Goal: Navigation & Orientation: Find specific page/section

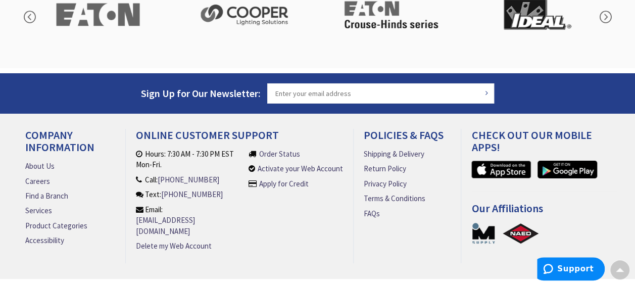
scroll to position [1788, 0]
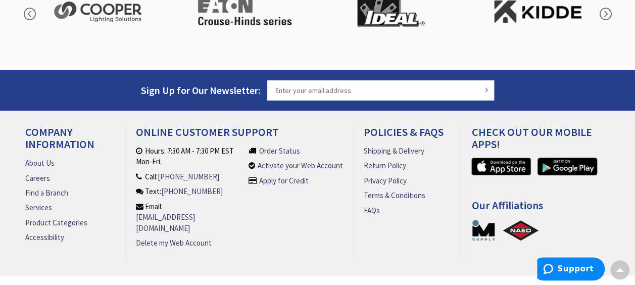
click at [480, 219] on img at bounding box center [483, 230] width 24 height 23
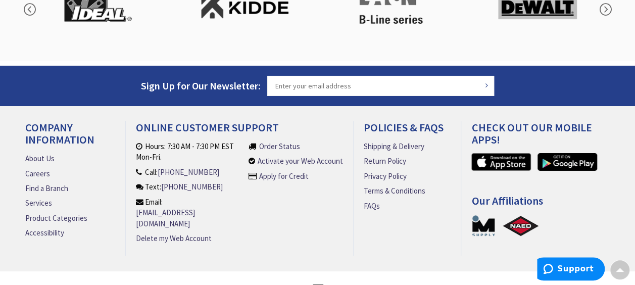
scroll to position [1795, 0]
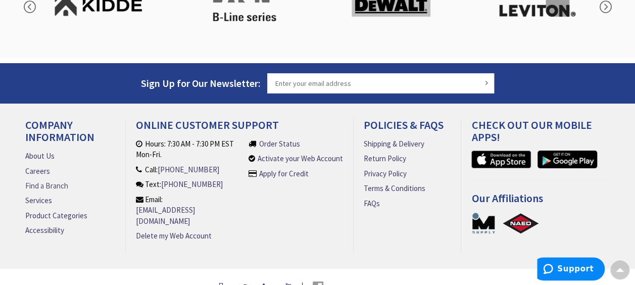
click at [56, 180] on link "Find a Branch" at bounding box center [46, 185] width 43 height 11
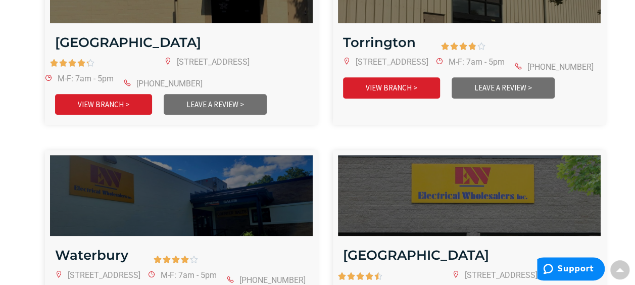
scroll to position [2222, 0]
